Goal: Navigation & Orientation: Find specific page/section

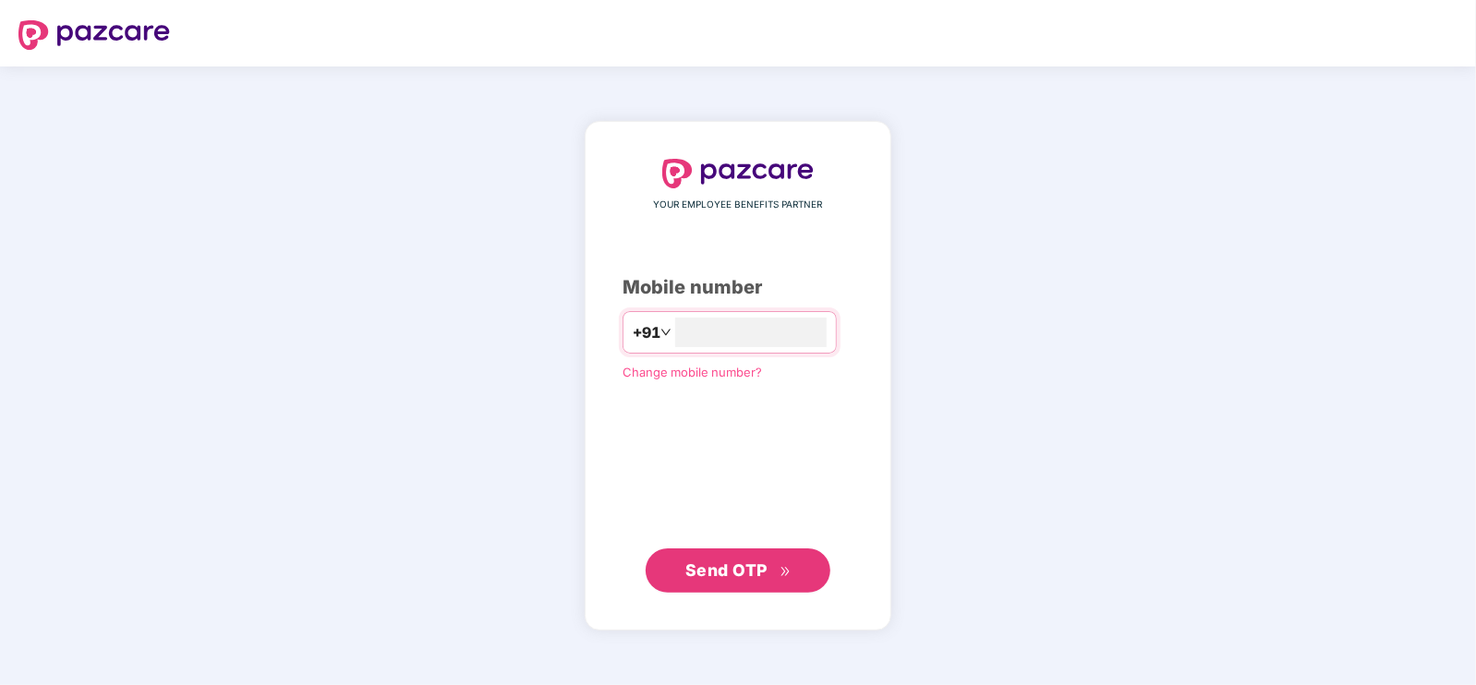
type input "**********"
click at [730, 579] on span "Send OTP" at bounding box center [738, 570] width 106 height 26
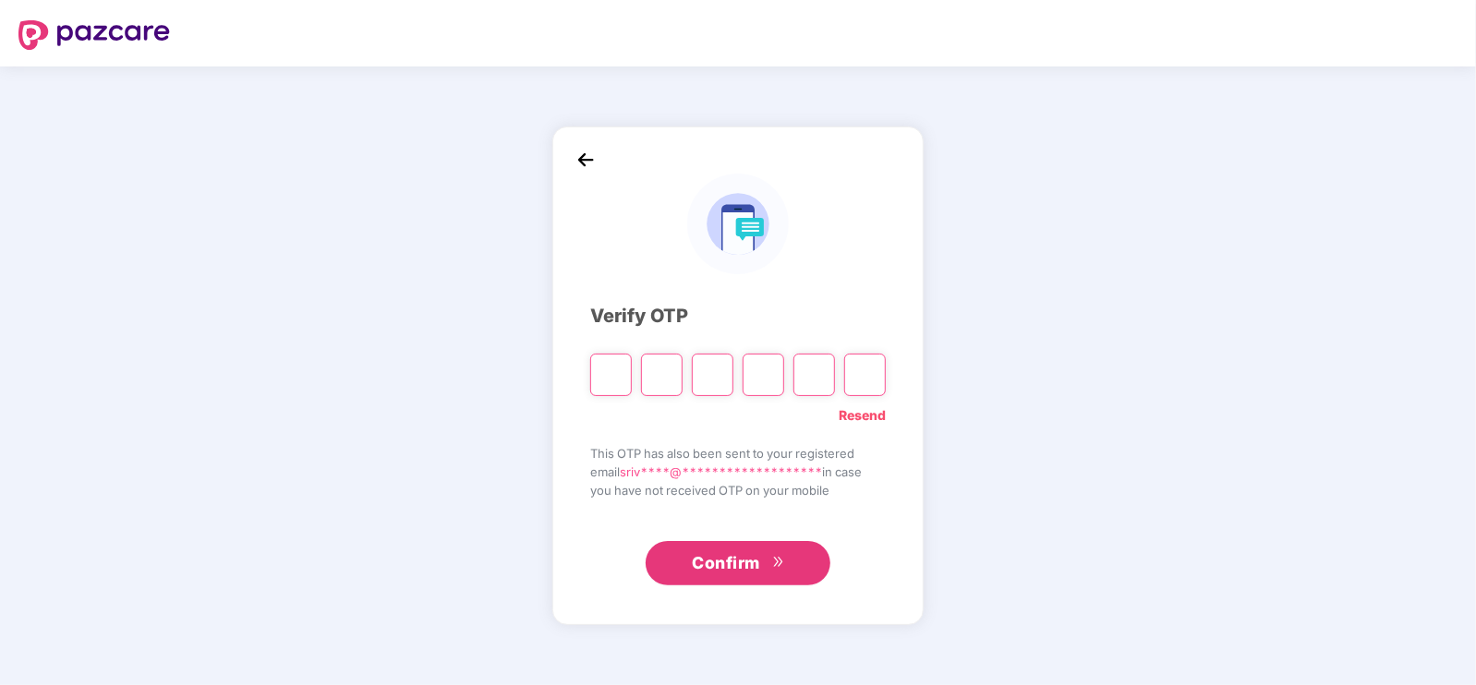
type input "*"
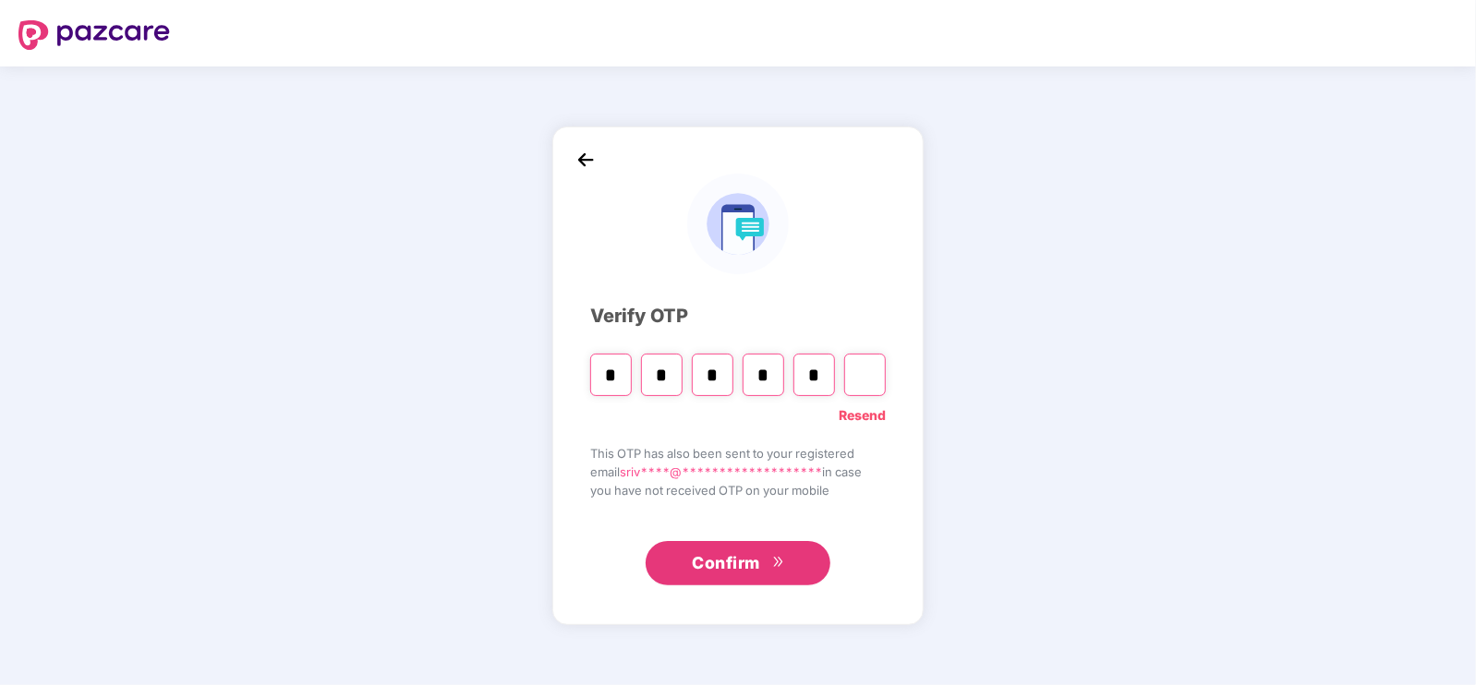
type input "*"
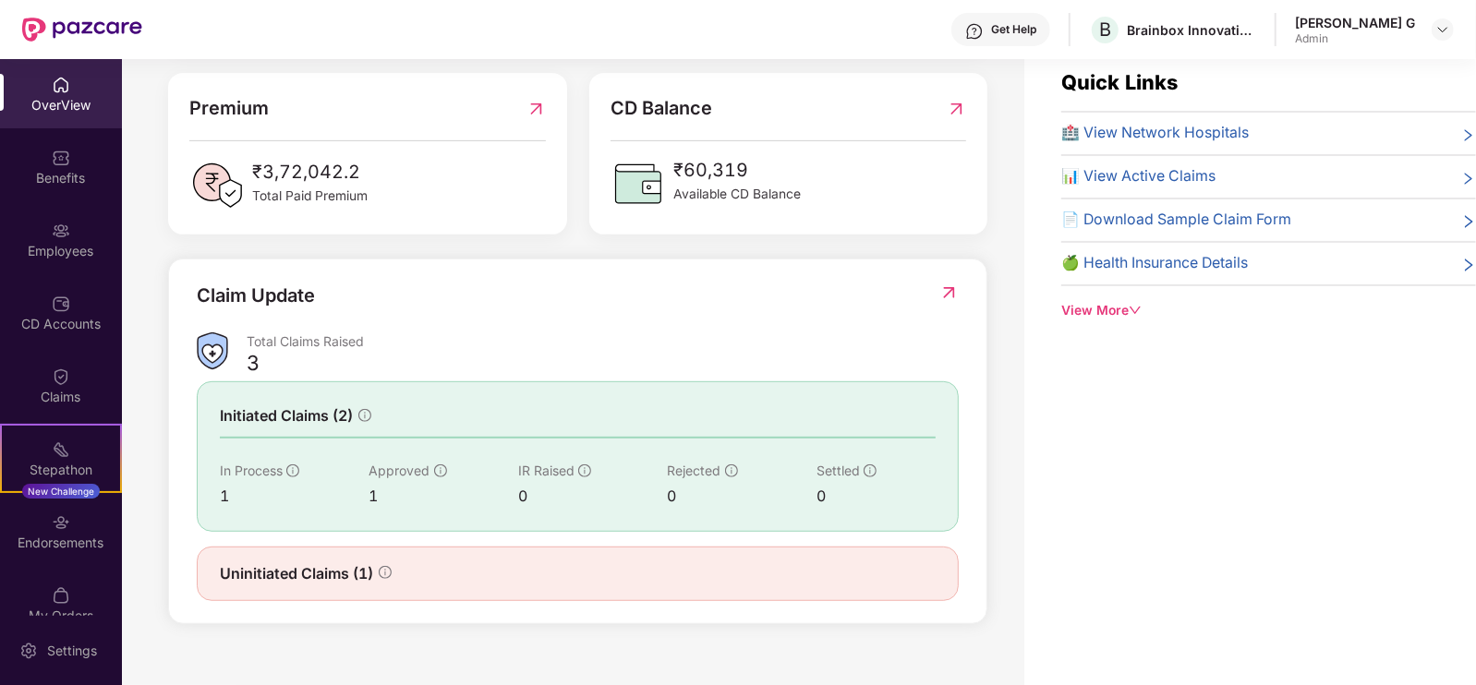
scroll to position [59, 0]
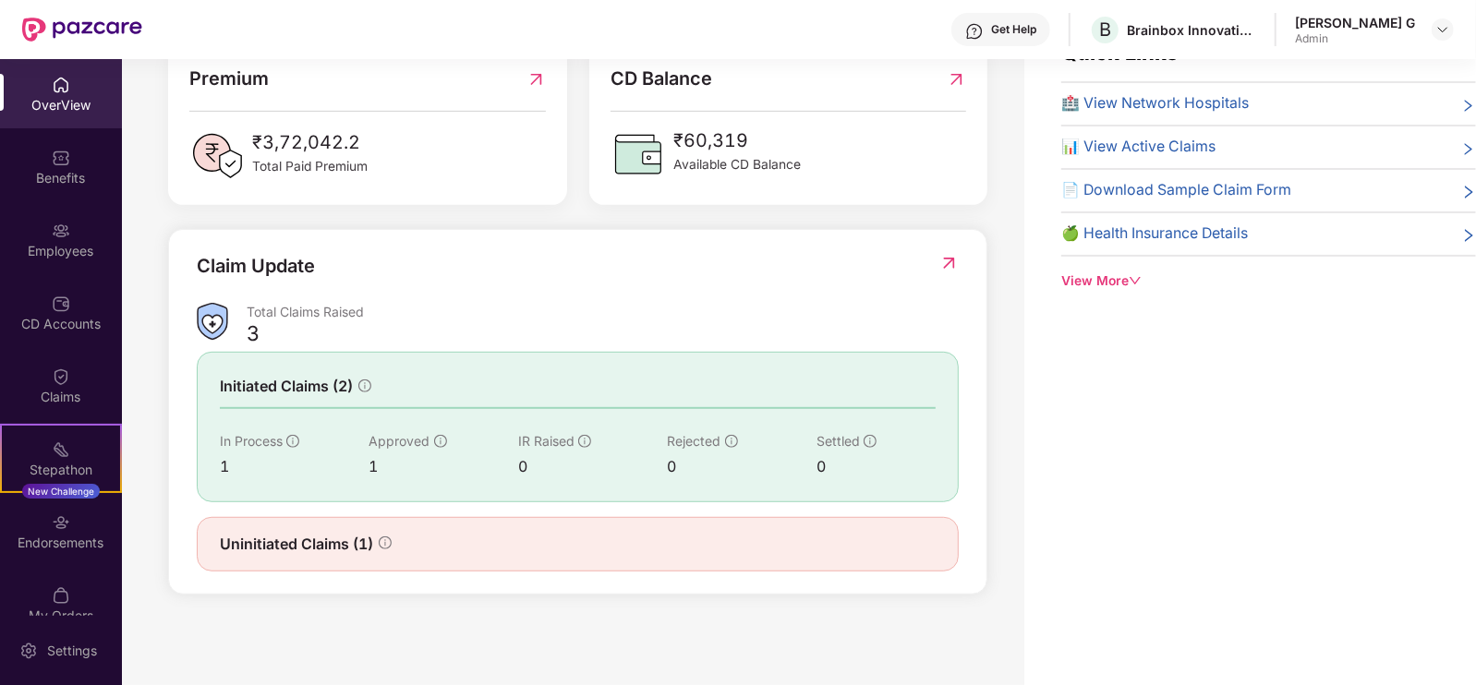
click at [302, 546] on span "Uninitiated Claims (1)" at bounding box center [296, 544] width 153 height 23
click at [946, 265] on img at bounding box center [948, 263] width 19 height 18
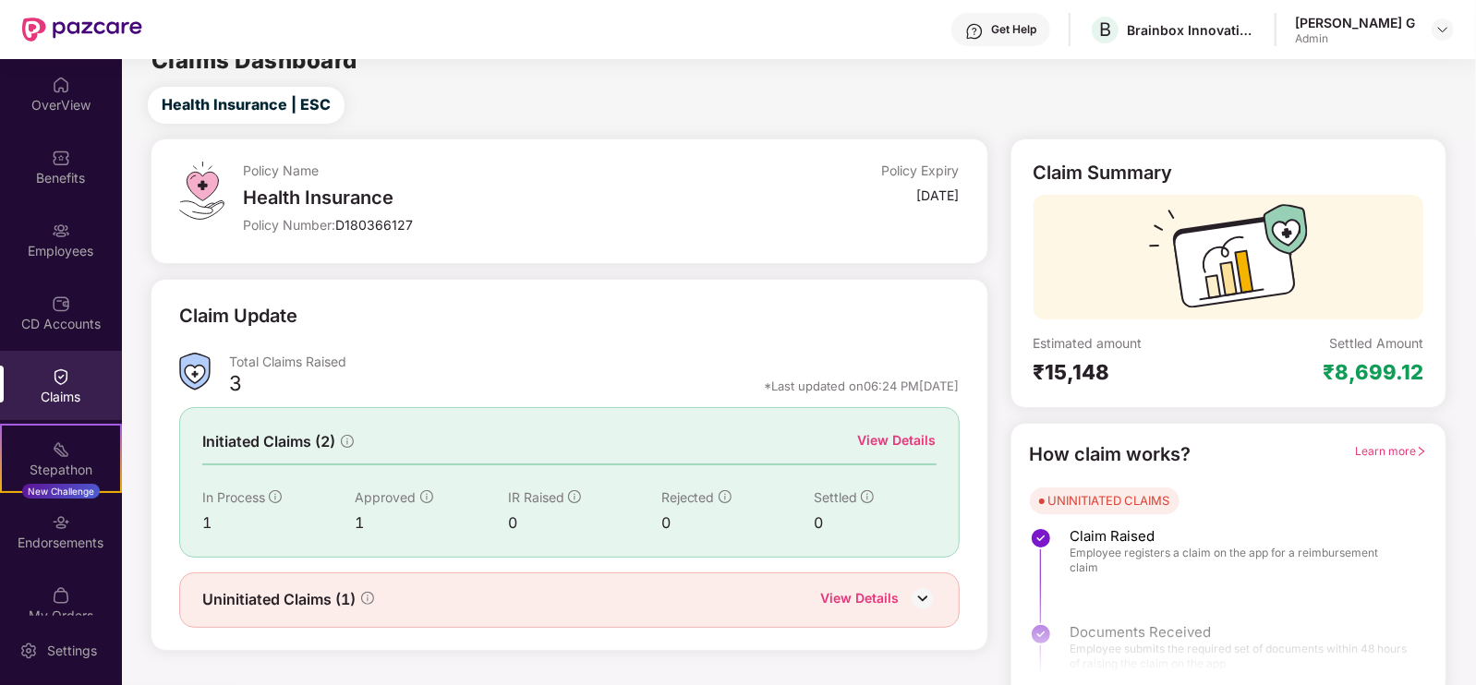
scroll to position [37, 0]
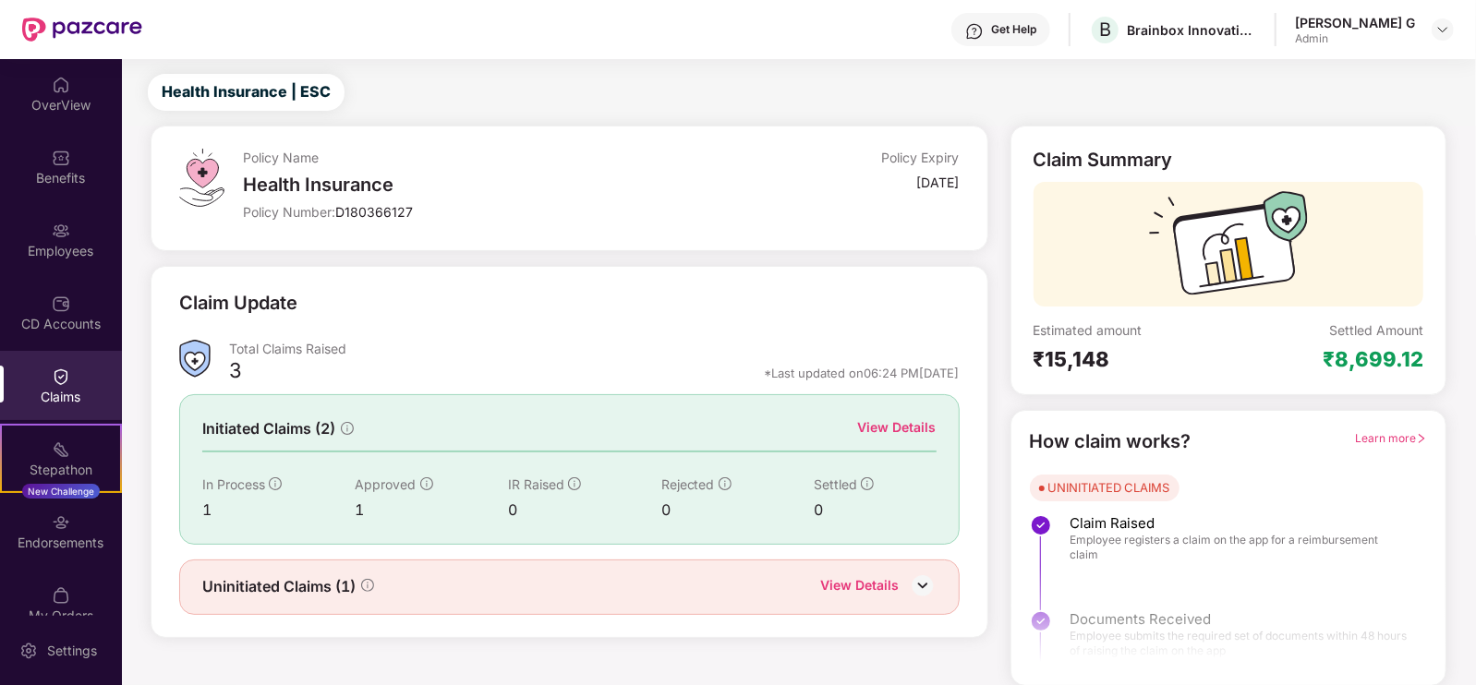
click at [1368, 434] on span "Learn more" at bounding box center [1391, 438] width 72 height 14
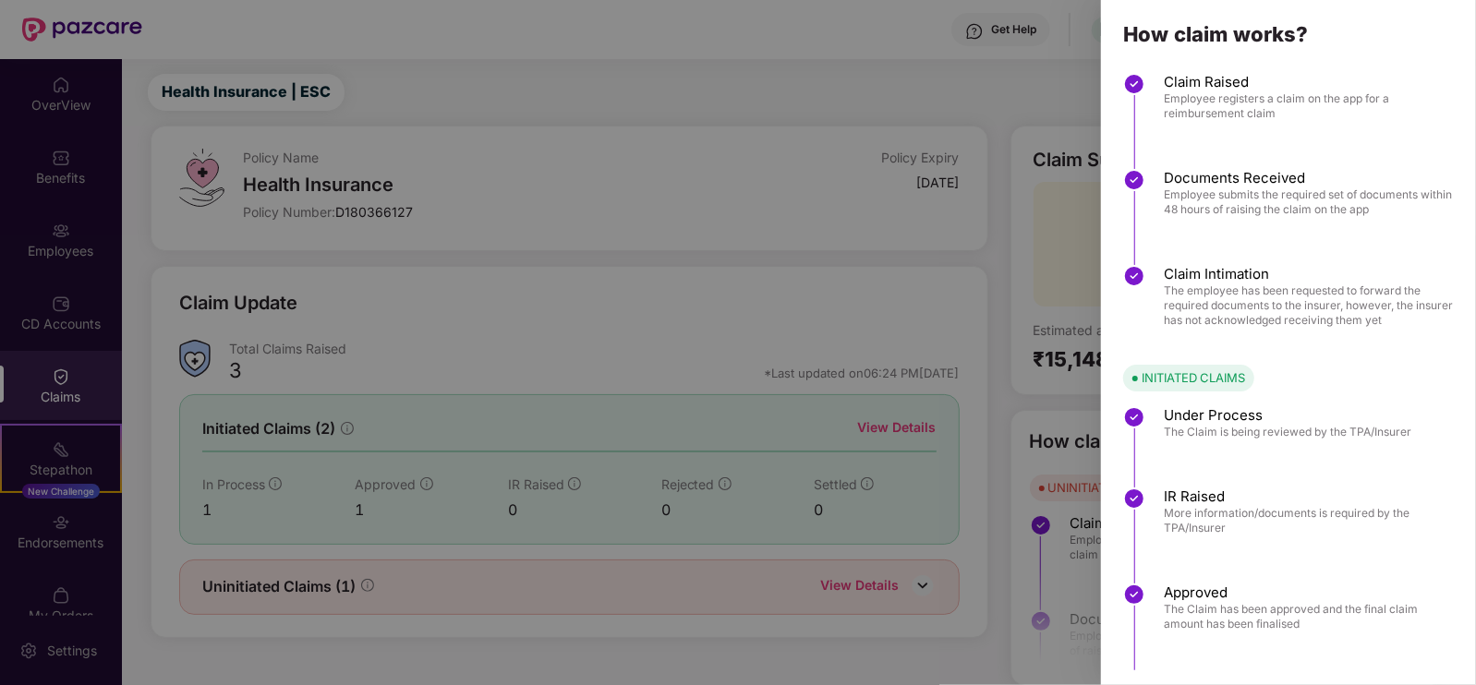
scroll to position [0, 0]
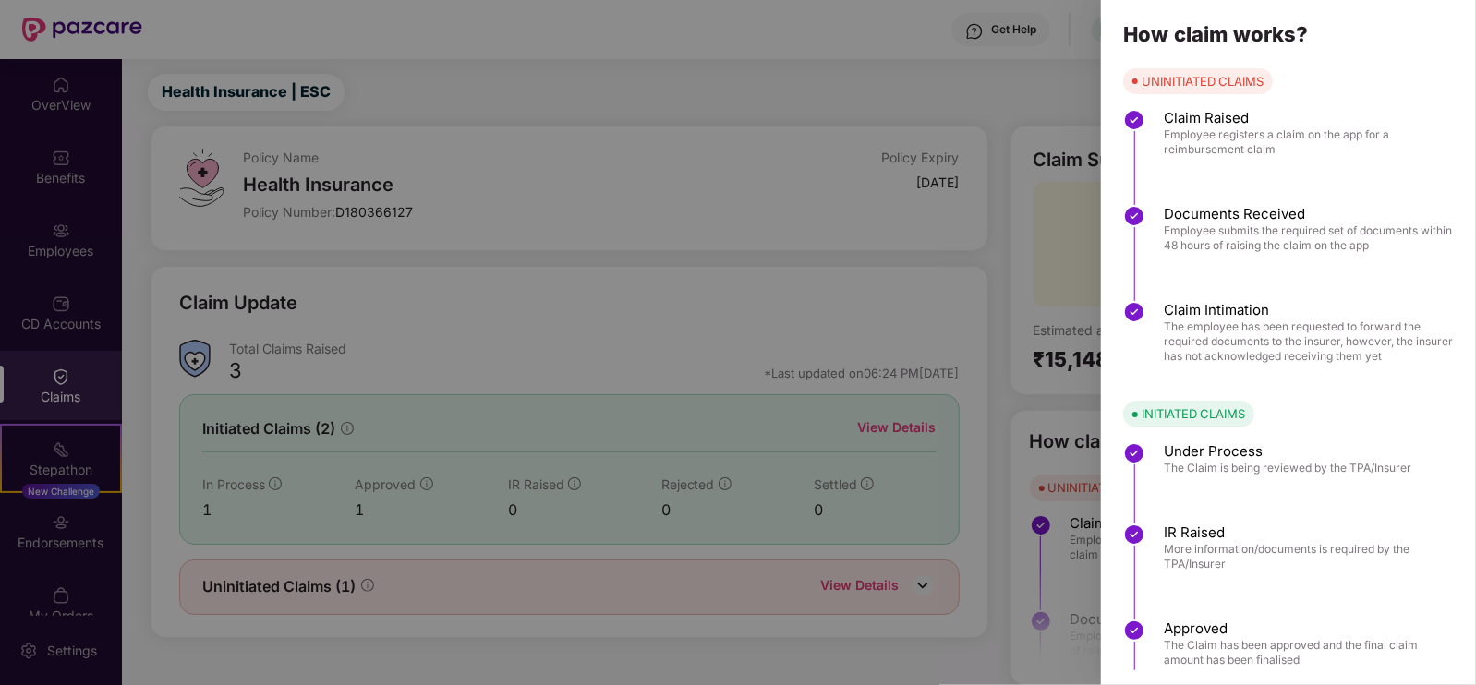
click at [994, 86] on div at bounding box center [738, 342] width 1476 height 685
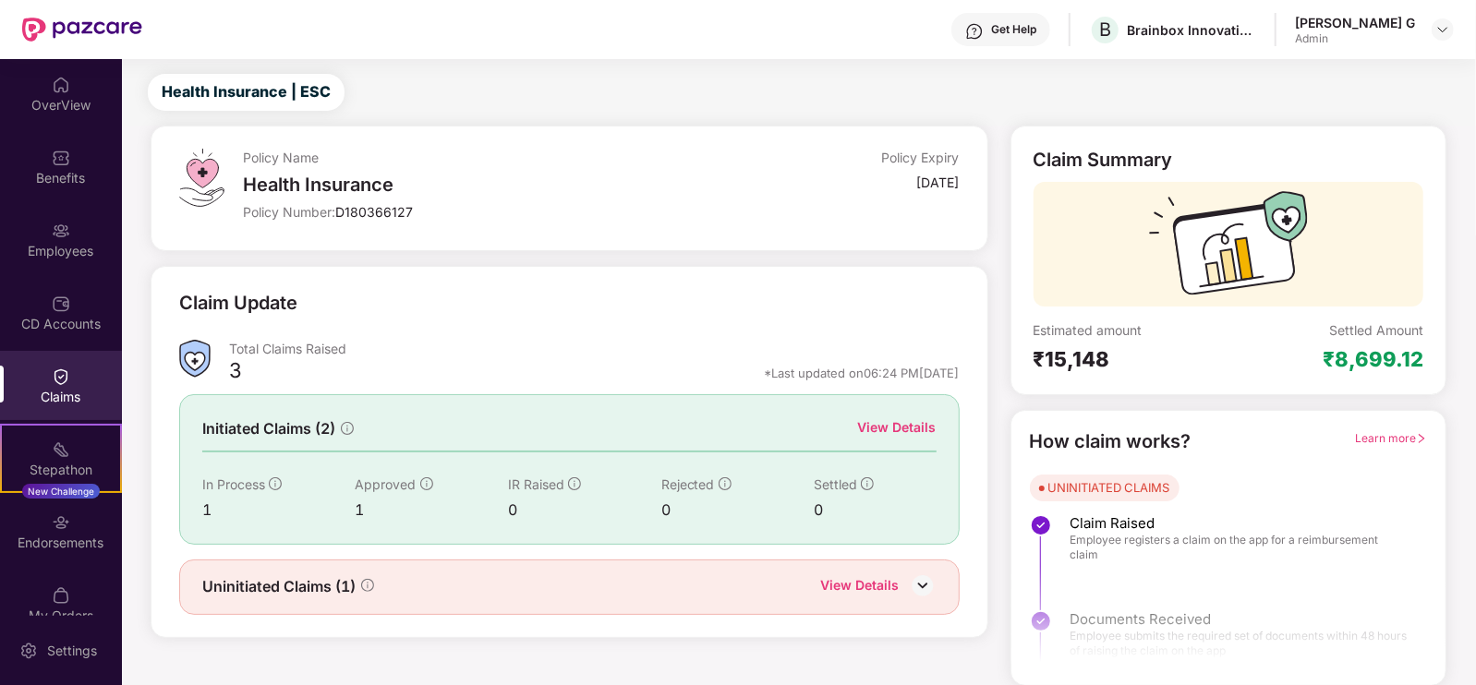
click at [915, 584] on img at bounding box center [923, 586] width 28 height 28
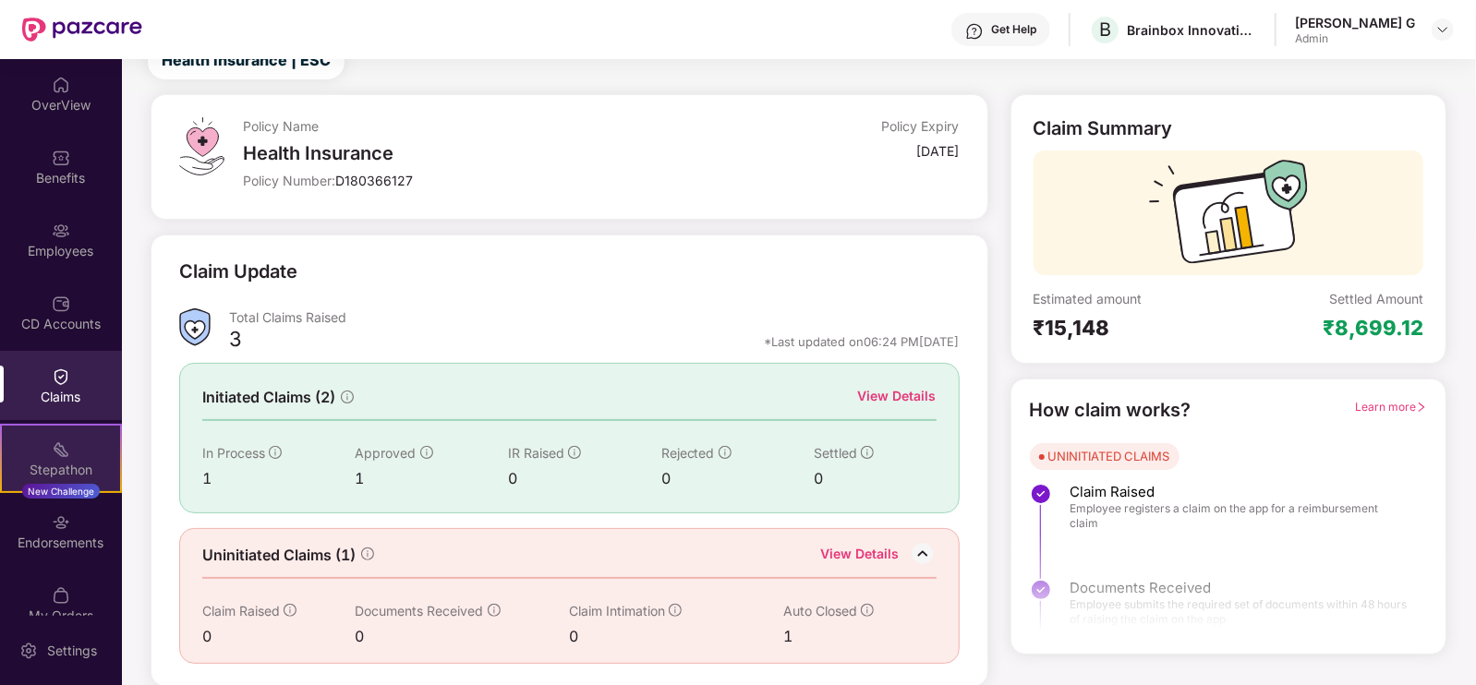
scroll to position [27, 0]
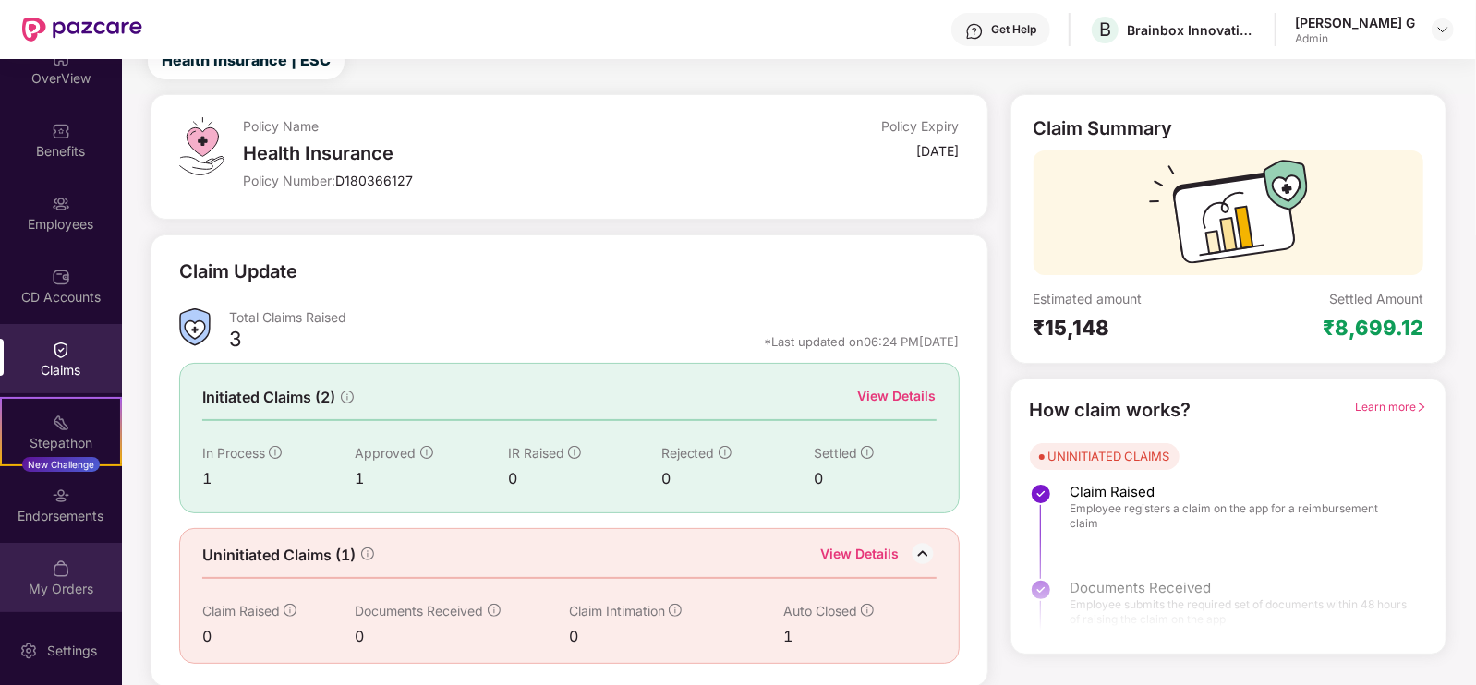
click at [62, 572] on img at bounding box center [61, 569] width 18 height 18
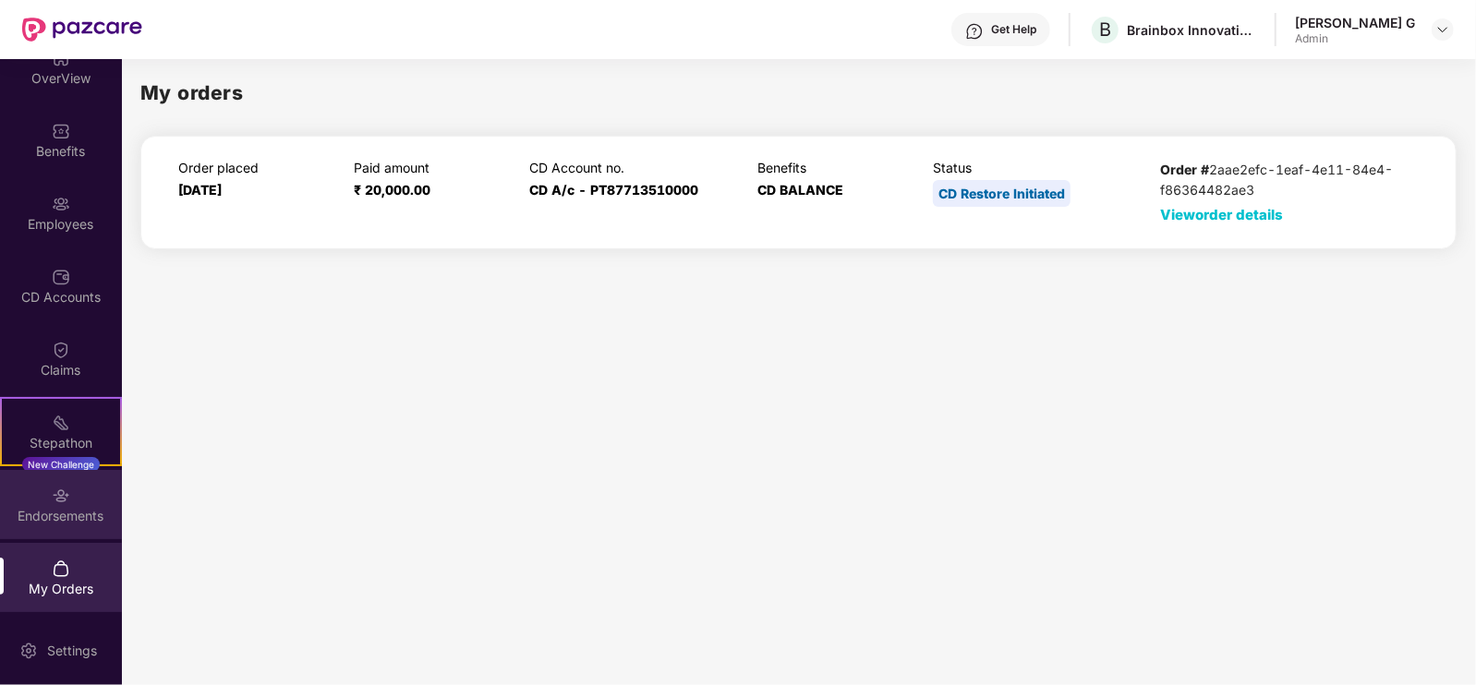
click at [60, 514] on div "Endorsements" at bounding box center [61, 516] width 122 height 18
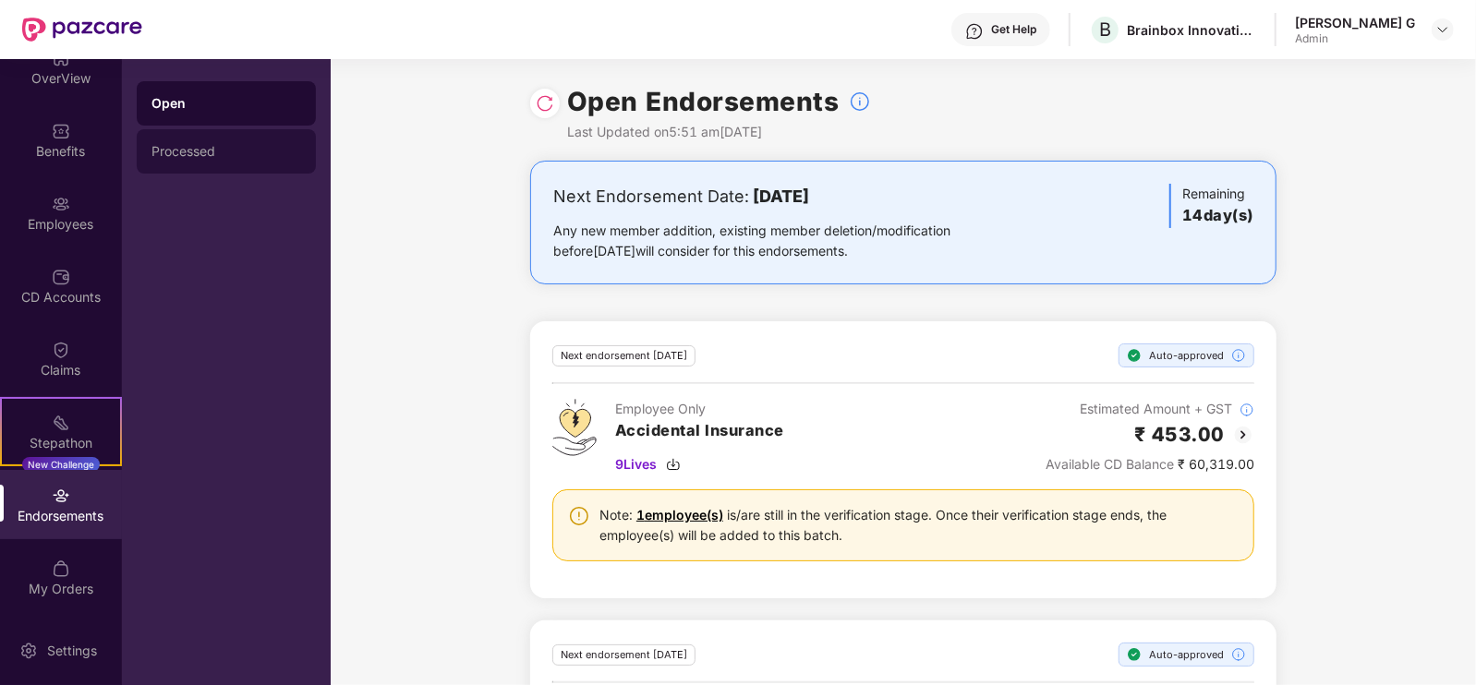
click at [154, 159] on div "Processed" at bounding box center [226, 151] width 179 height 44
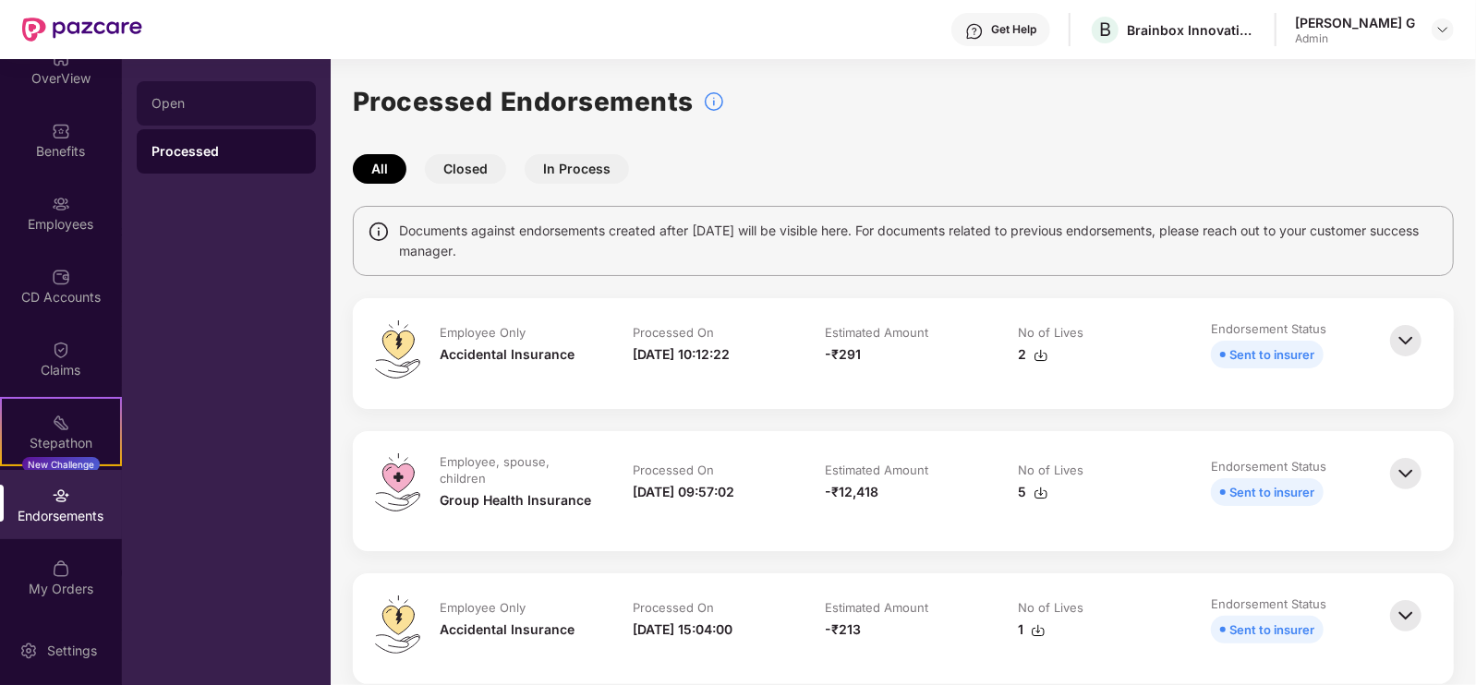
click at [166, 102] on div "Open" at bounding box center [226, 103] width 150 height 15
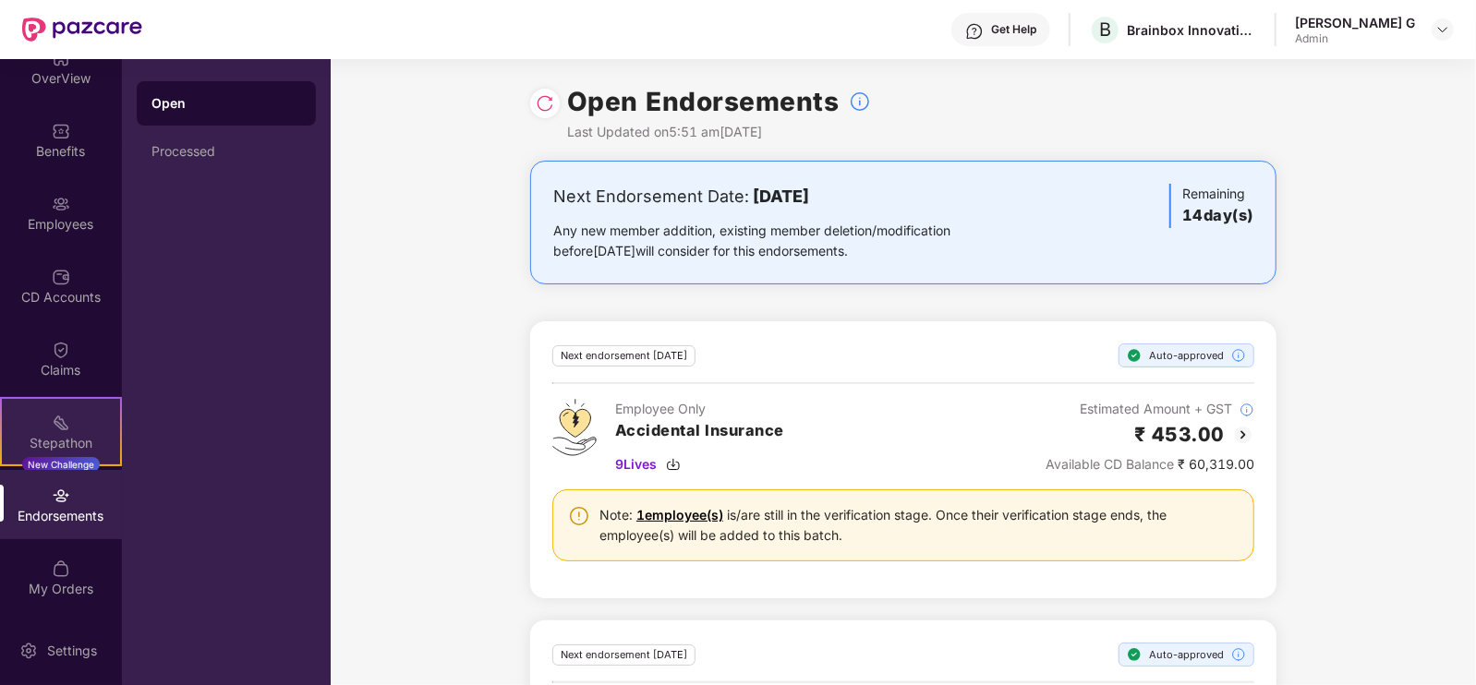
click at [44, 430] on div "Stepathon New Challenge" at bounding box center [61, 431] width 122 height 69
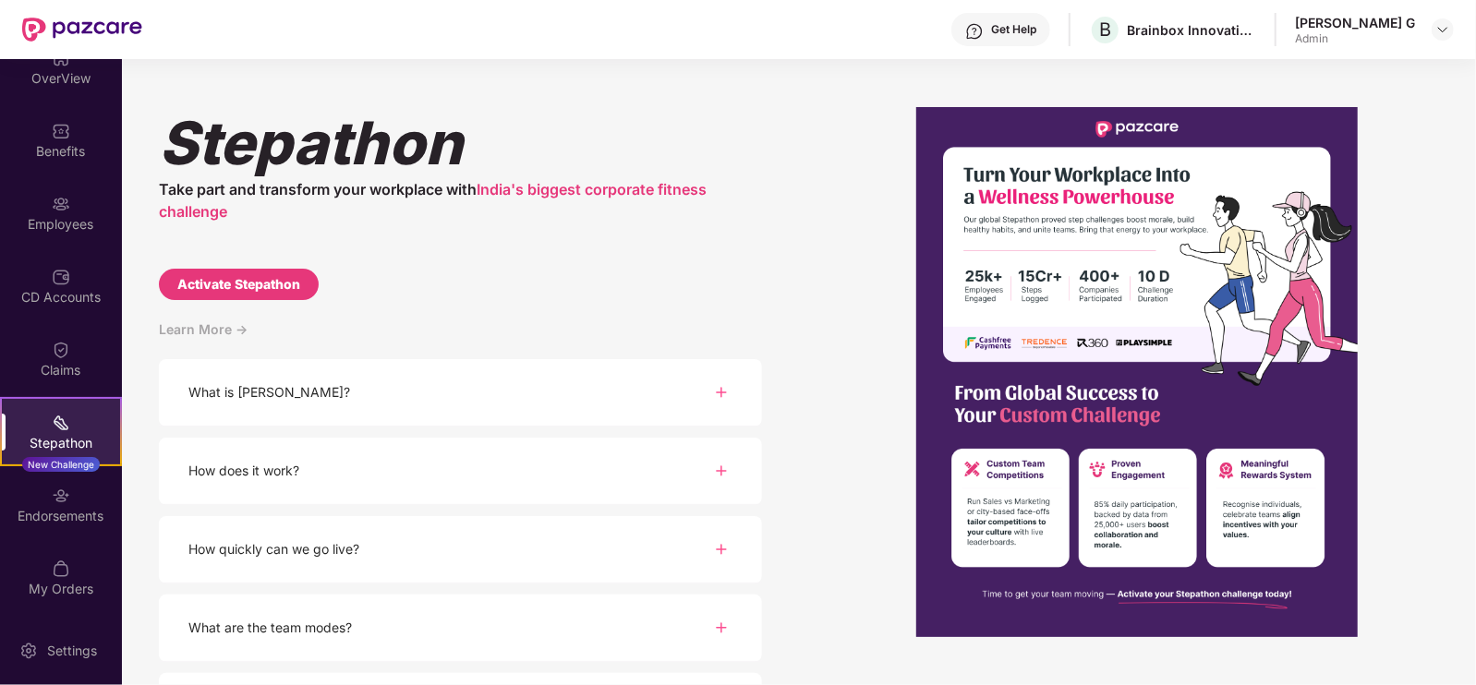
scroll to position [114, 0]
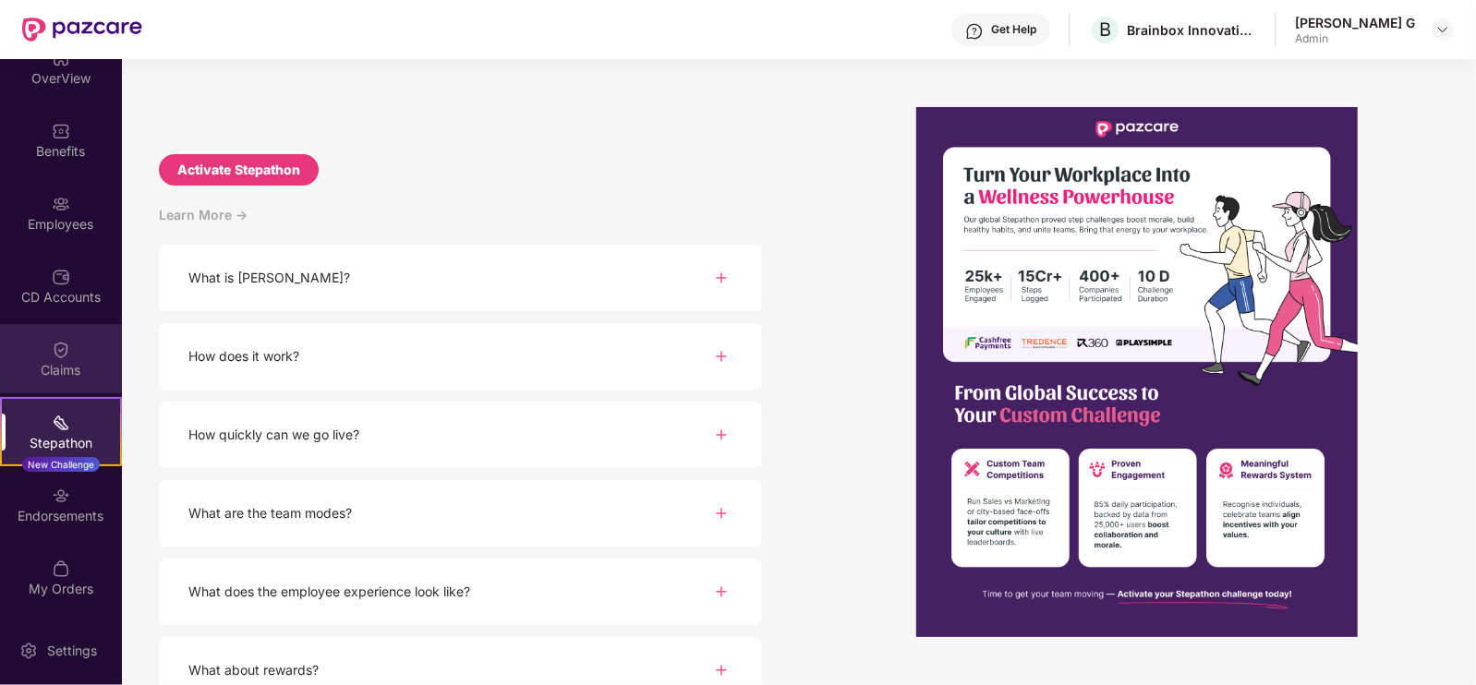
click at [71, 369] on div "Claims" at bounding box center [61, 370] width 122 height 18
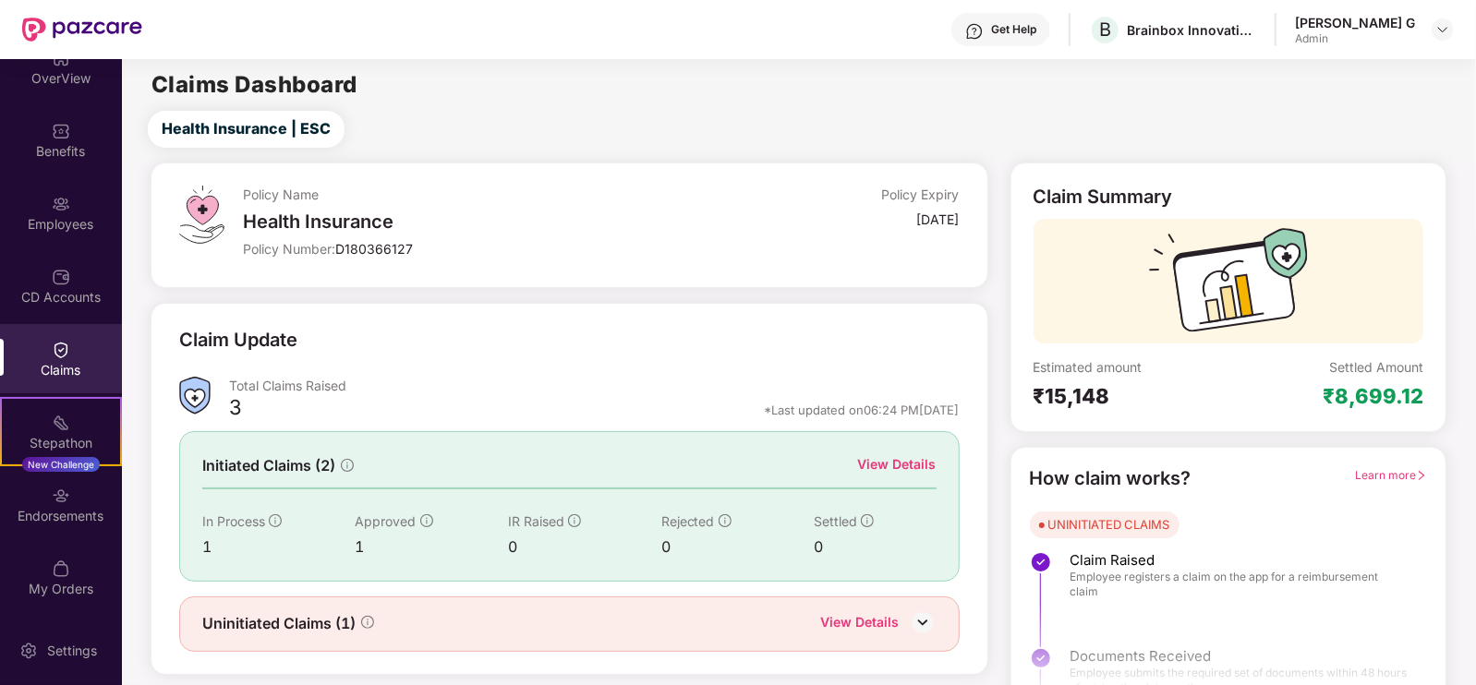
scroll to position [37, 0]
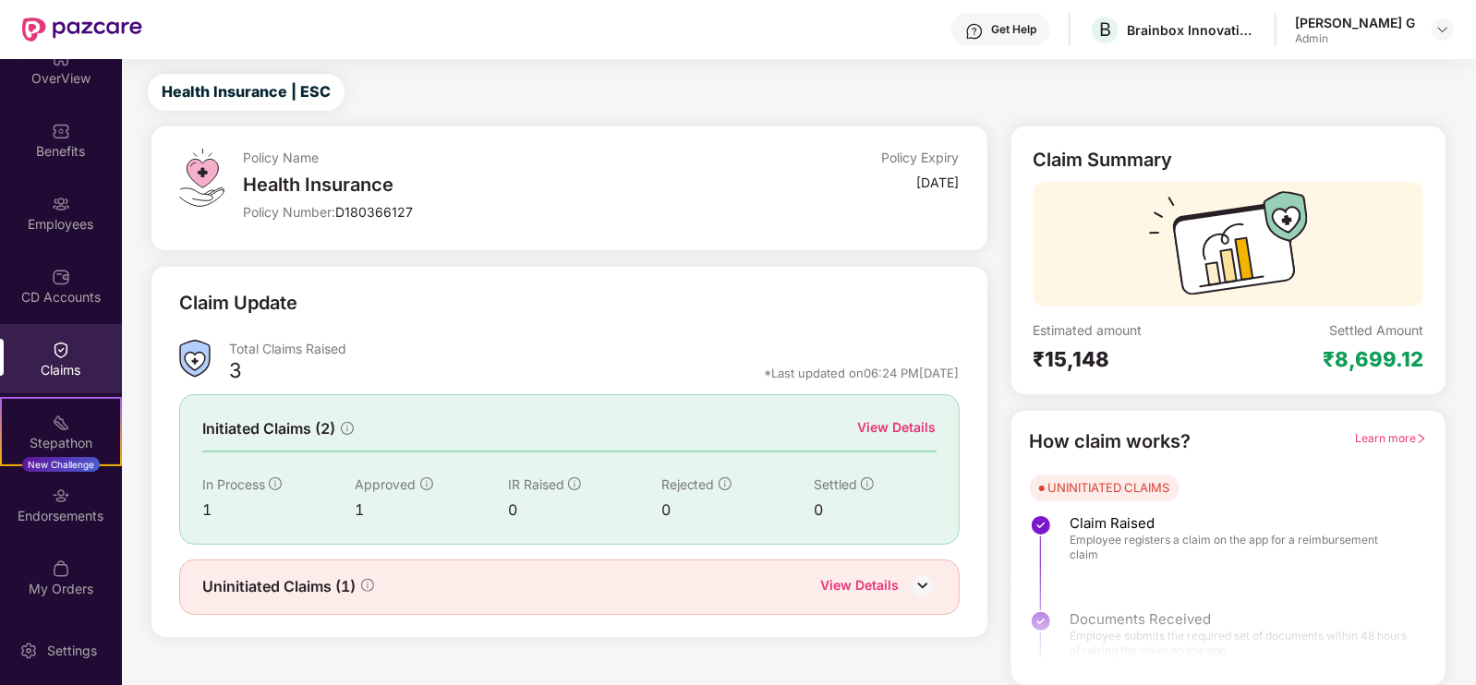
click at [199, 367] on img at bounding box center [194, 359] width 31 height 38
click at [68, 149] on div "Benefits" at bounding box center [61, 151] width 122 height 18
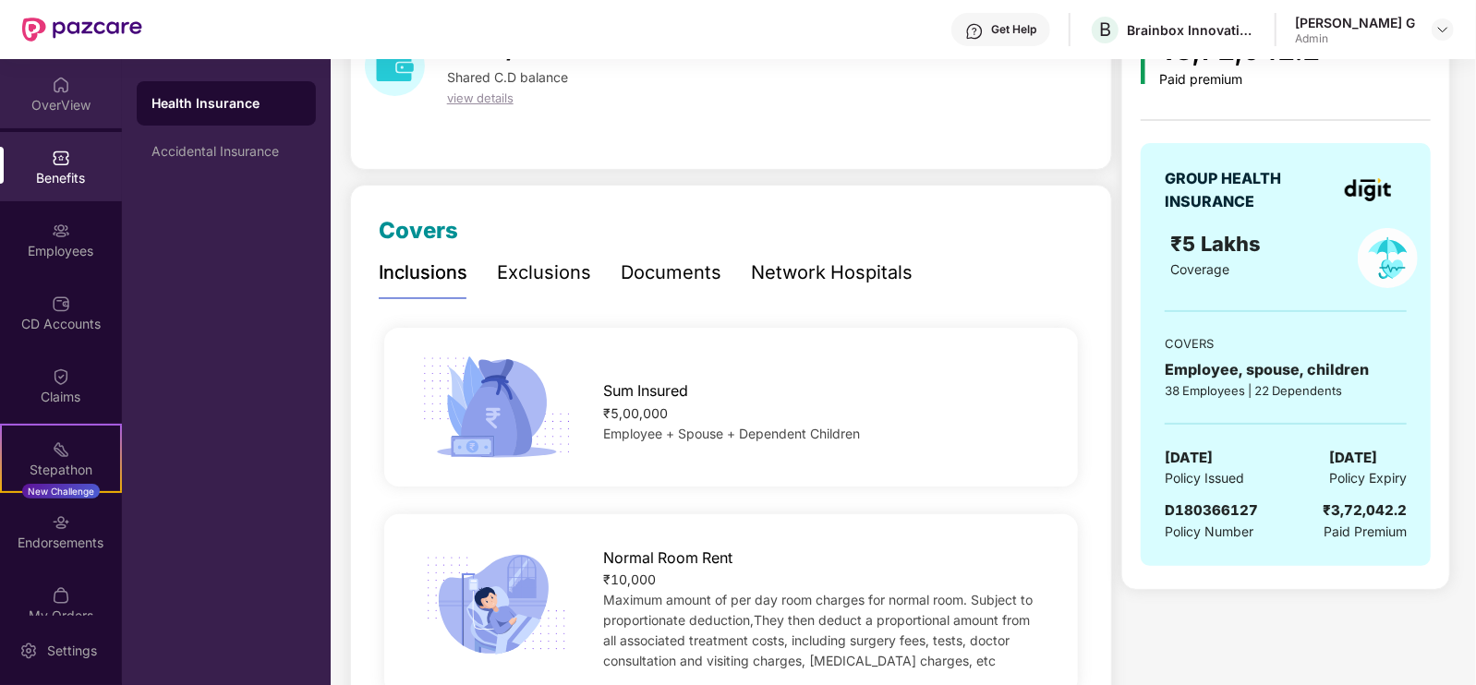
click at [81, 90] on div "OverView" at bounding box center [61, 93] width 122 height 69
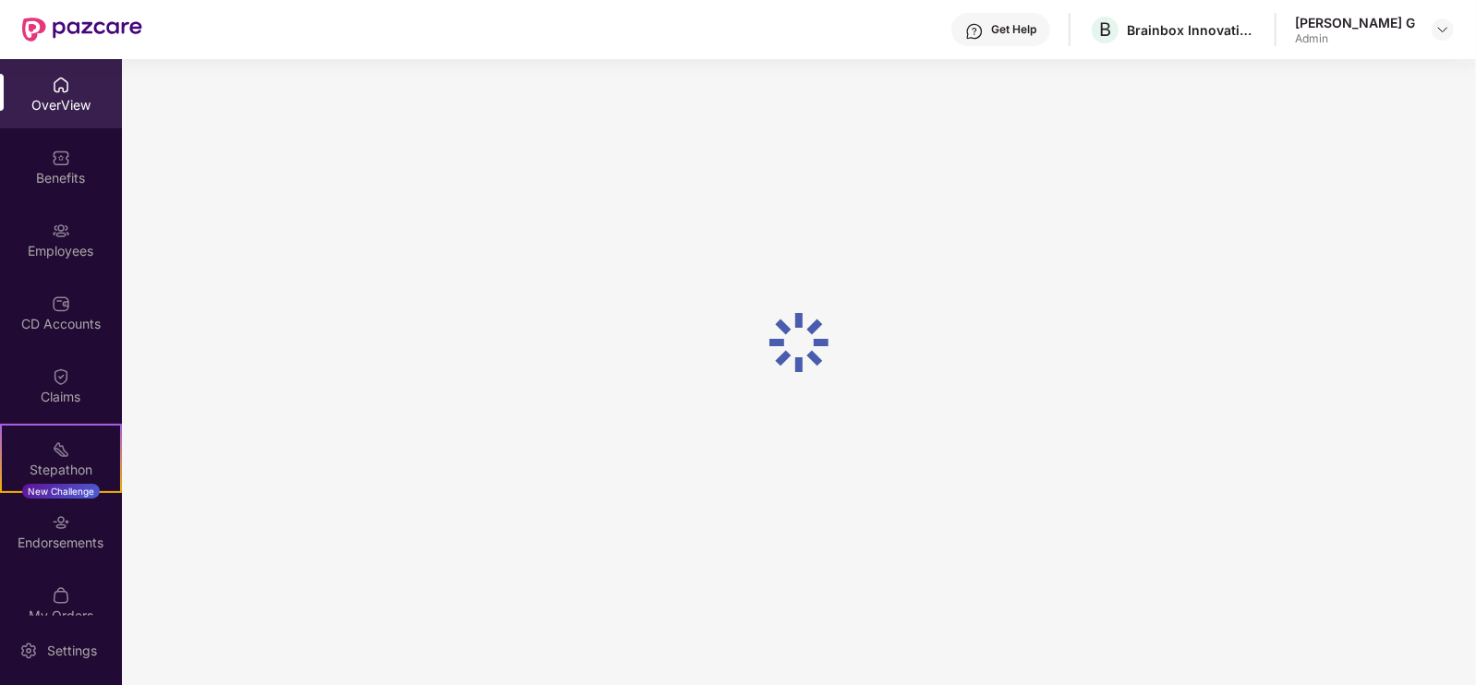
scroll to position [59, 0]
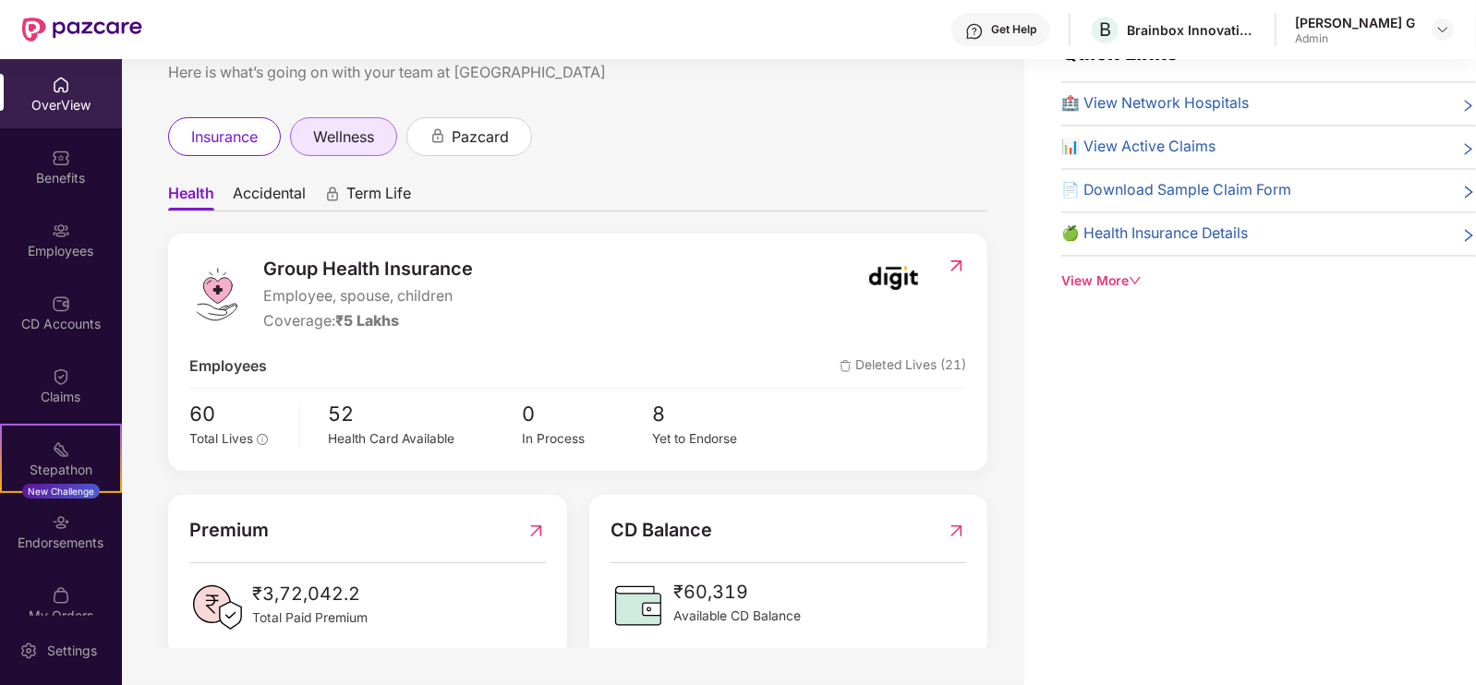
click at [358, 140] on span "wellness" at bounding box center [343, 137] width 61 height 23
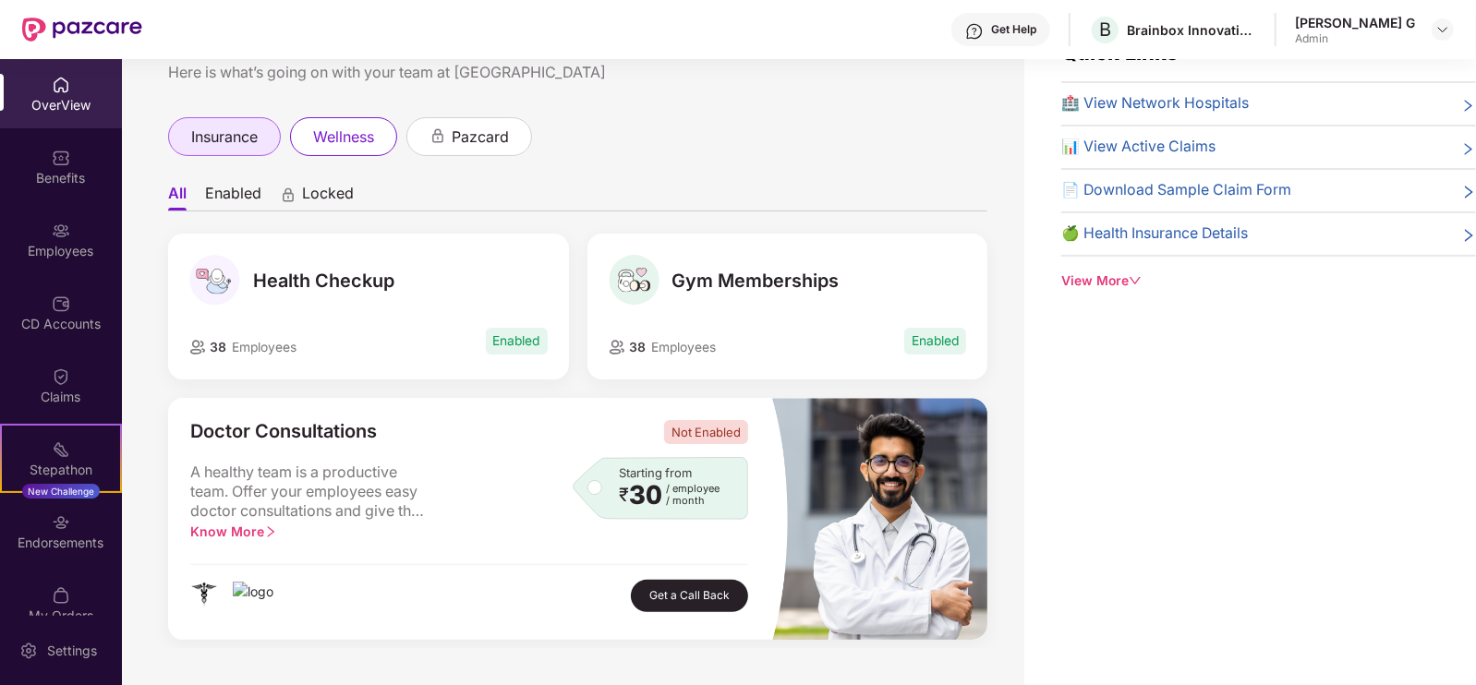
click at [235, 134] on span "insurance" at bounding box center [224, 137] width 66 height 23
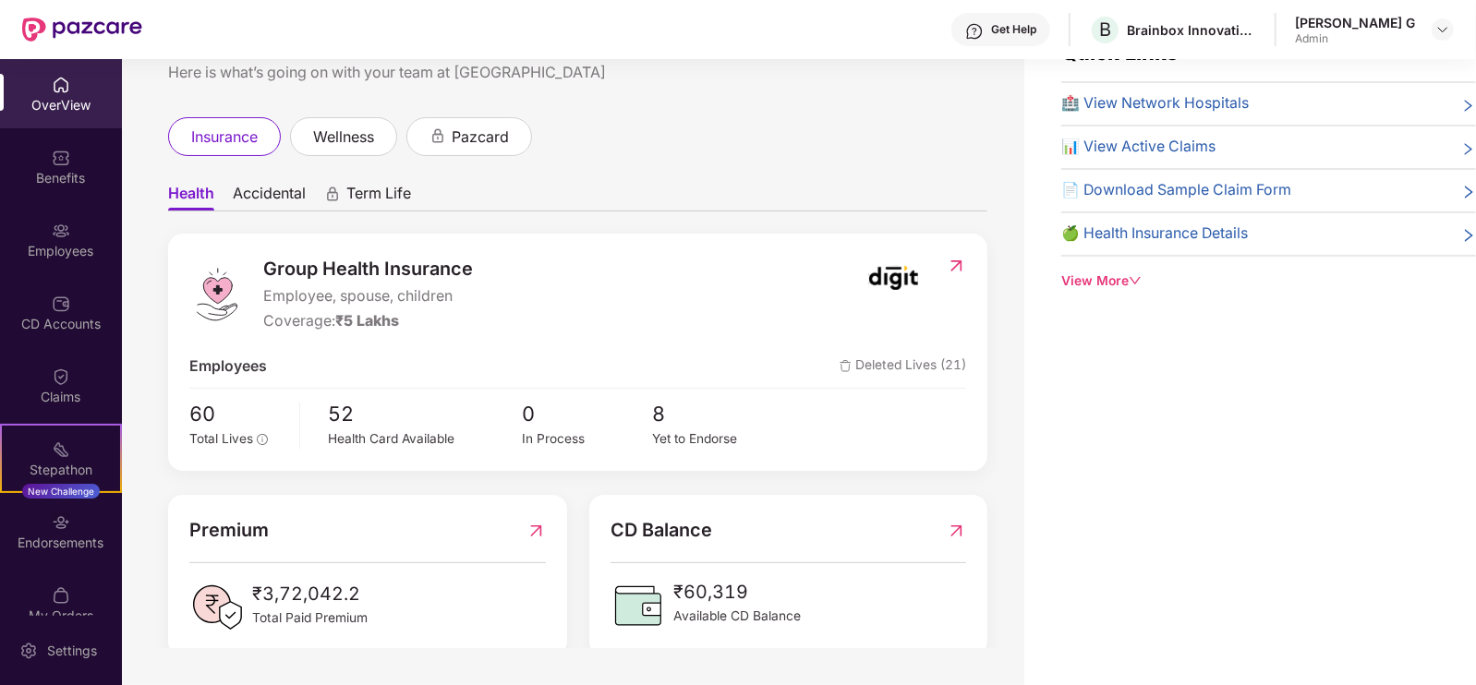
scroll to position [230, 0]
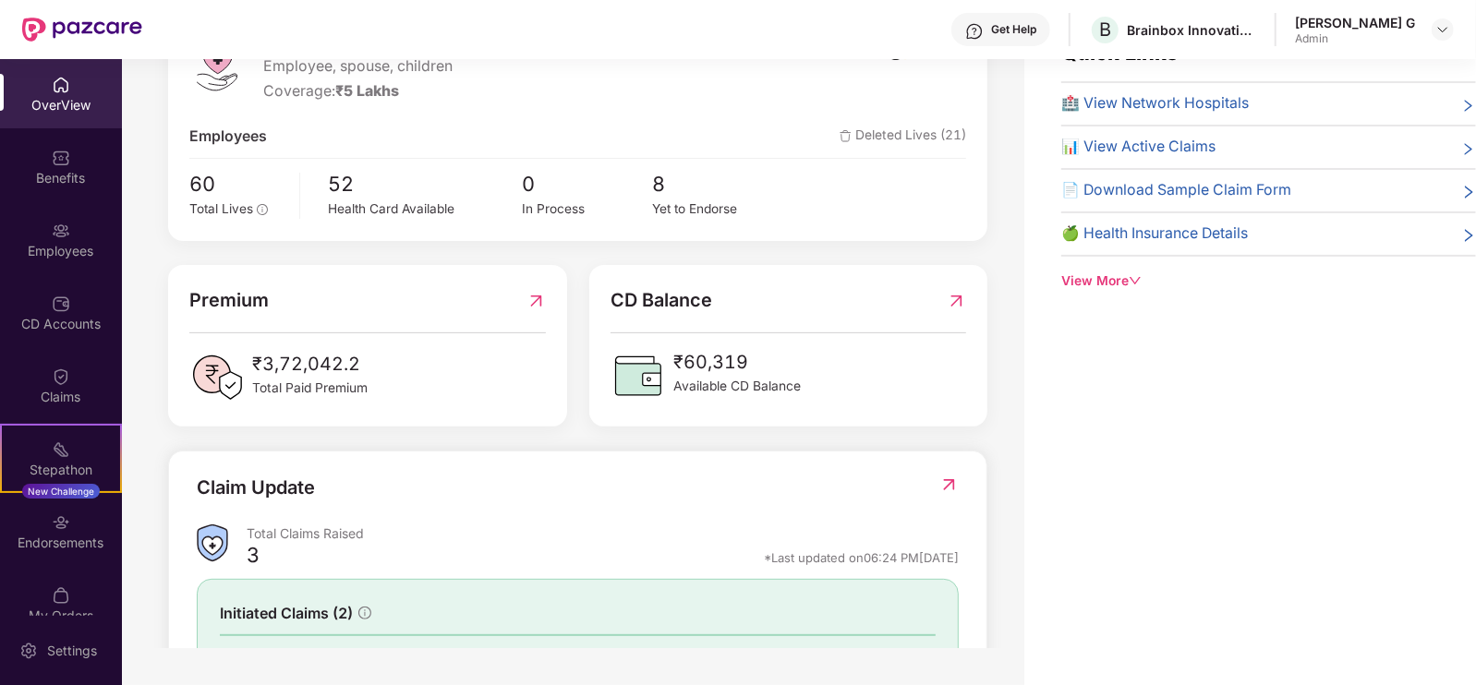
click at [957, 300] on img at bounding box center [955, 300] width 19 height 29
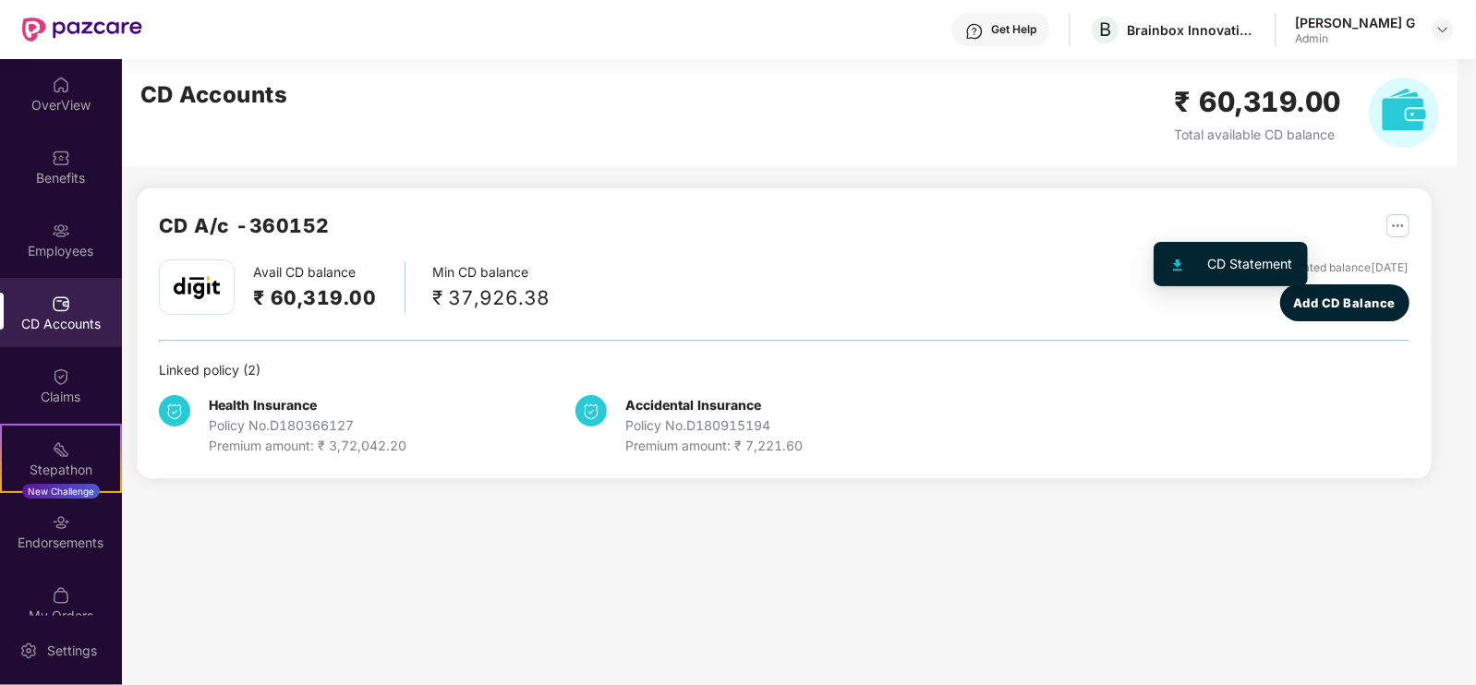
click at [1386, 219] on img "button" at bounding box center [1397, 225] width 23 height 23
click at [1190, 260] on div at bounding box center [1188, 264] width 40 height 20
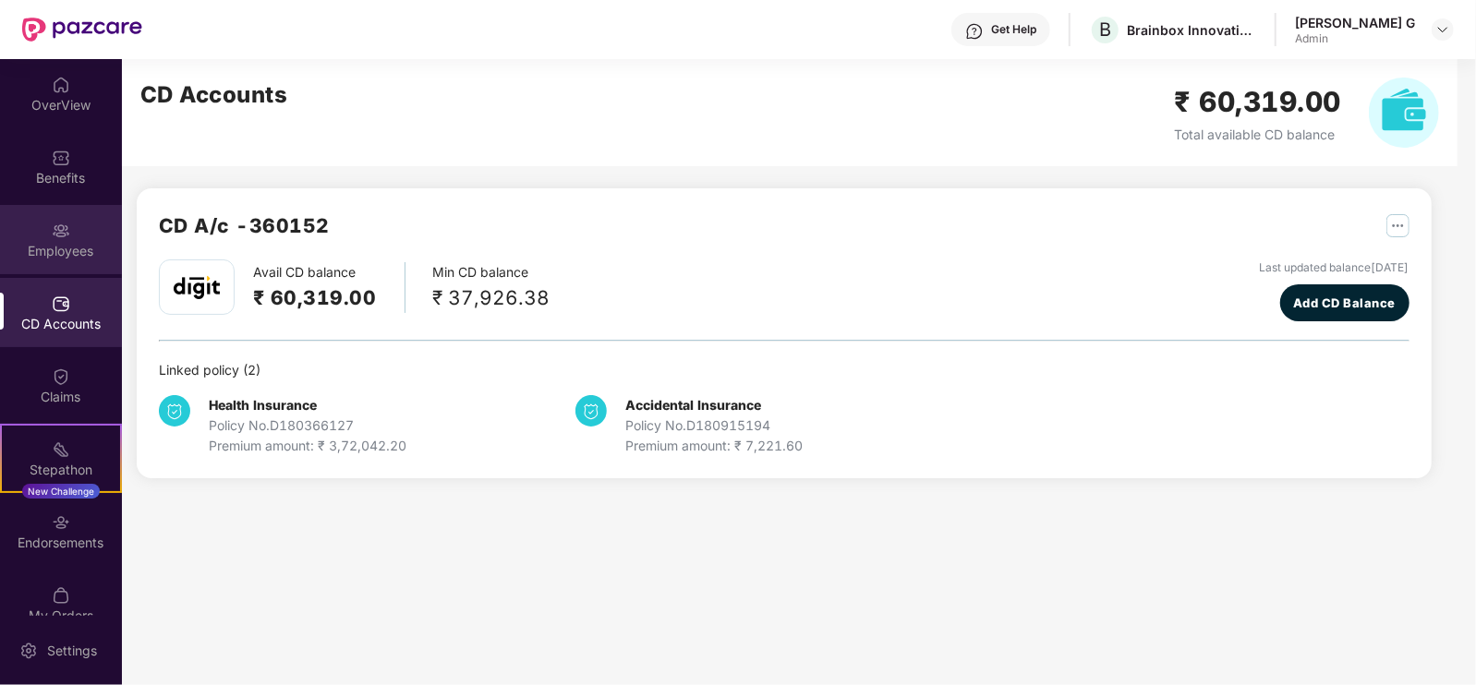
click at [47, 232] on div "Employees" at bounding box center [61, 239] width 122 height 69
